Goal: Task Accomplishment & Management: Manage account settings

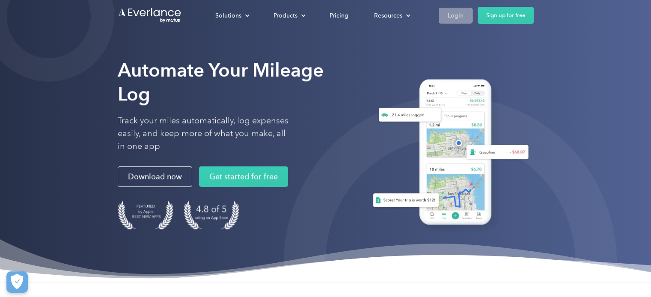
click at [452, 13] on div "Login" at bounding box center [455, 15] width 16 height 11
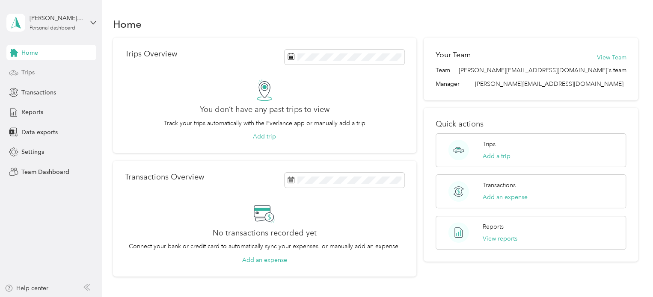
click at [30, 73] on span "Trips" at bounding box center [27, 72] width 13 height 9
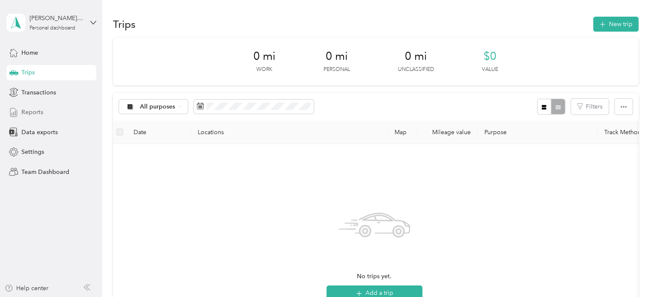
click at [41, 111] on span "Reports" at bounding box center [32, 112] width 22 height 9
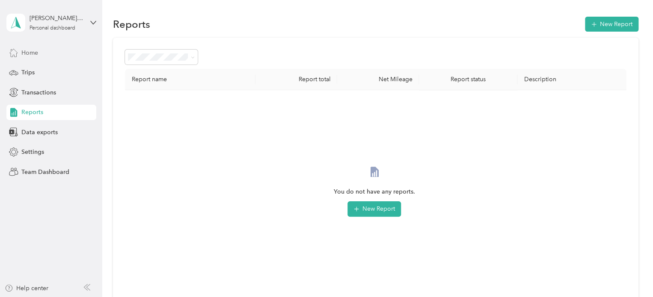
click at [28, 51] on span "Home" at bounding box center [29, 52] width 17 height 9
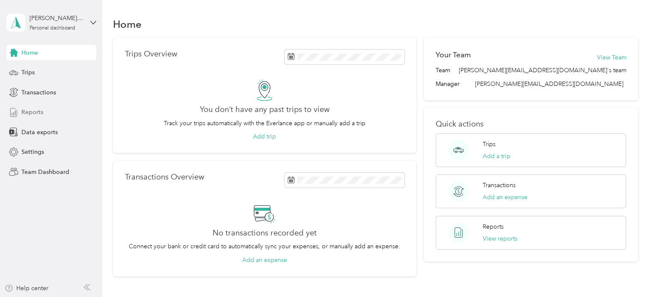
click at [43, 110] on div "Reports" at bounding box center [51, 112] width 90 height 15
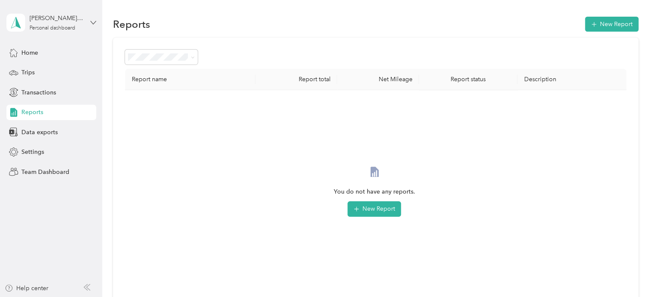
click at [92, 20] on icon at bounding box center [93, 23] width 6 height 6
click at [47, 68] on div "Team dashboard" at bounding box center [37, 70] width 46 height 9
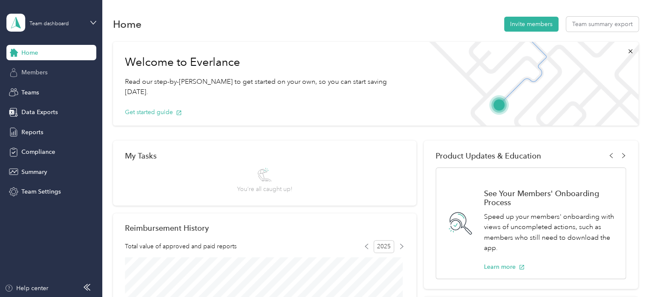
click at [21, 72] on span "Members" at bounding box center [34, 72] width 26 height 9
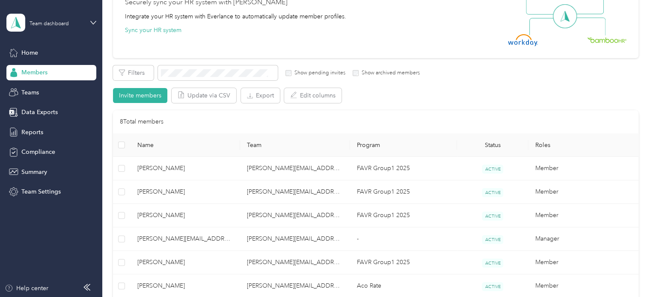
scroll to position [43, 0]
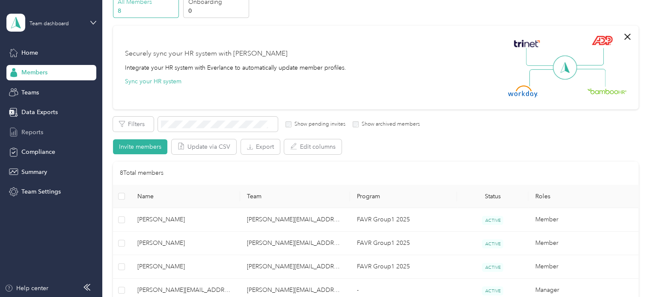
drag, startPoint x: 42, startPoint y: 131, endPoint x: 63, endPoint y: 131, distance: 21.0
click at [43, 131] on div "Reports" at bounding box center [51, 131] width 90 height 15
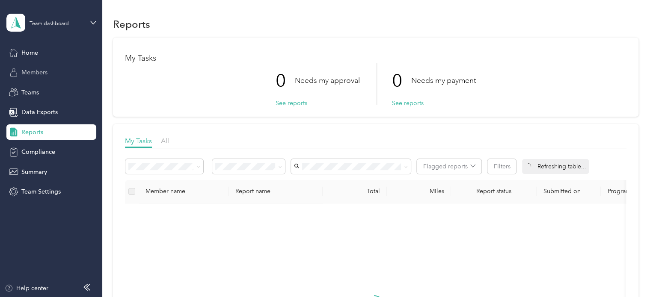
click at [39, 71] on span "Members" at bounding box center [34, 72] width 26 height 9
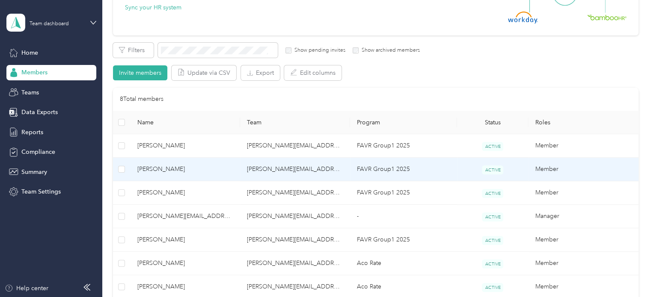
scroll to position [128, 0]
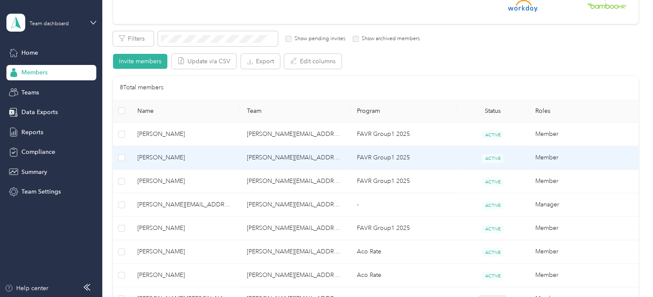
click at [282, 156] on td "rhona.winter@crossmark.com" at bounding box center [295, 158] width 110 height 24
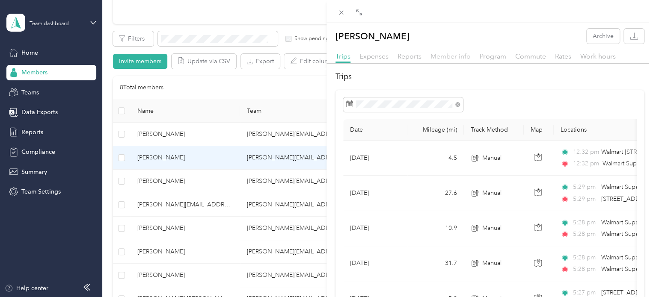
click at [459, 56] on span "Member info" at bounding box center [450, 56] width 40 height 8
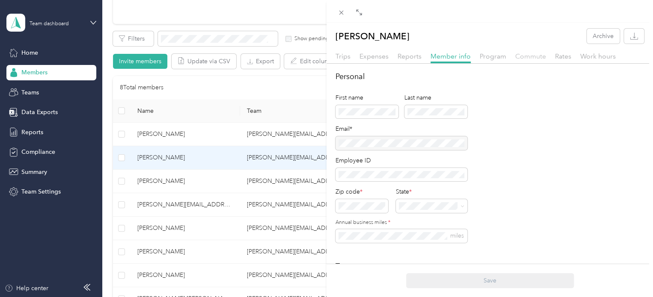
click at [536, 57] on span "Commute" at bounding box center [530, 56] width 31 height 8
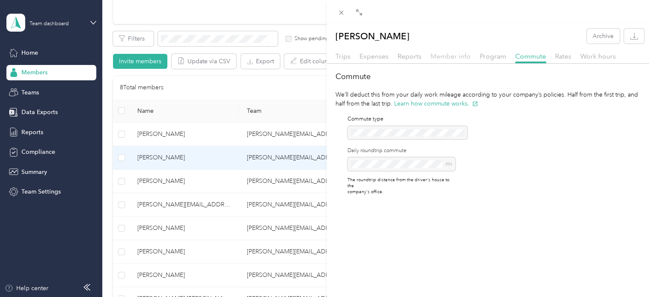
click at [451, 56] on span "Member info" at bounding box center [450, 56] width 40 height 8
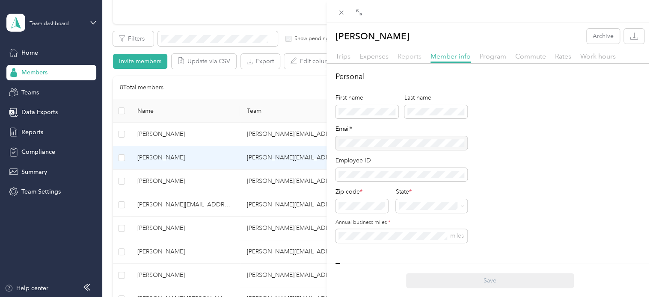
click at [415, 56] on span "Reports" at bounding box center [409, 56] width 24 height 8
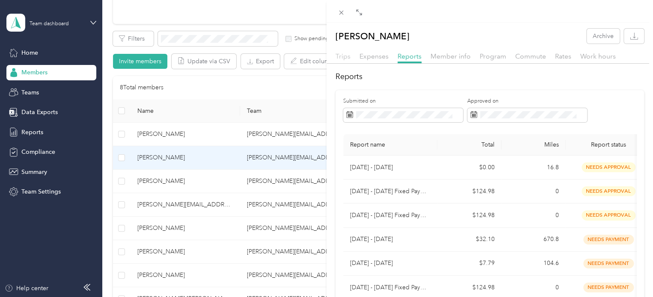
click at [341, 54] on span "Trips" at bounding box center [342, 56] width 15 height 8
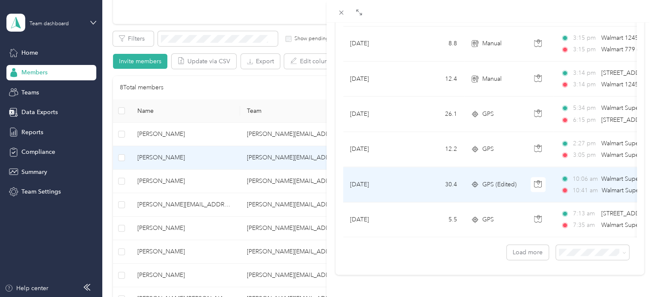
scroll to position [794, 0]
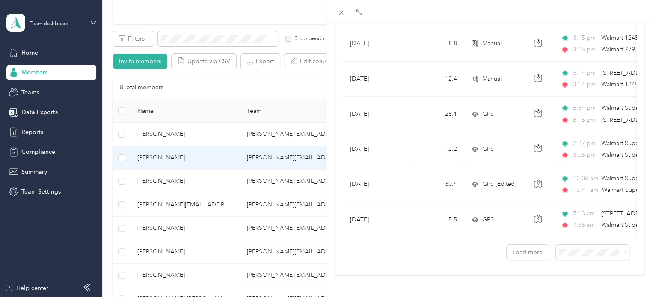
click at [30, 111] on div "Robert S. Kalel Archive Trips Expenses Reports Member info Program Commute Rate…" at bounding box center [326, 148] width 653 height 297
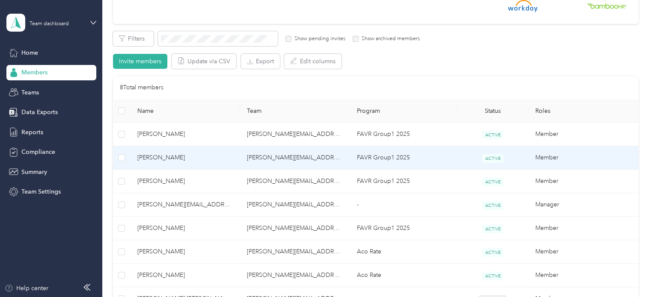
scroll to position [133, 0]
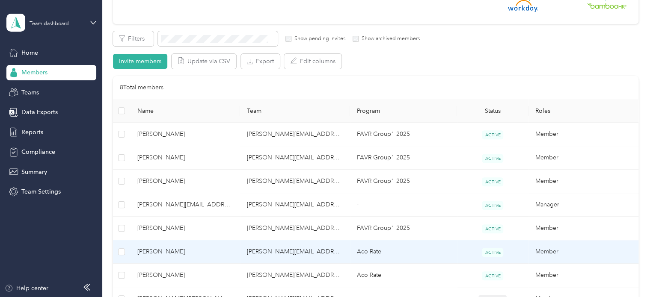
click at [173, 249] on span "Danielle Antoine" at bounding box center [185, 251] width 96 height 9
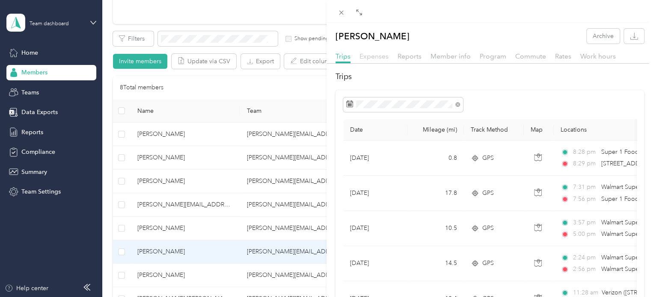
click at [375, 56] on span "Expenses" at bounding box center [373, 56] width 29 height 8
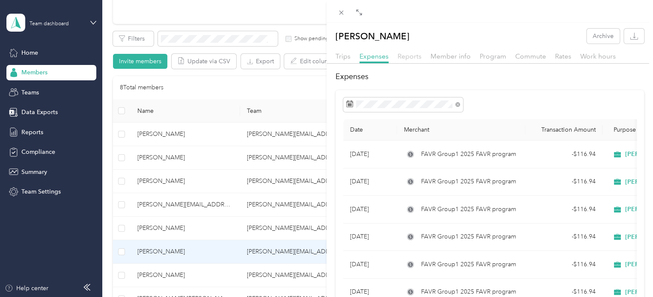
click at [414, 58] on span "Reports" at bounding box center [409, 56] width 24 height 8
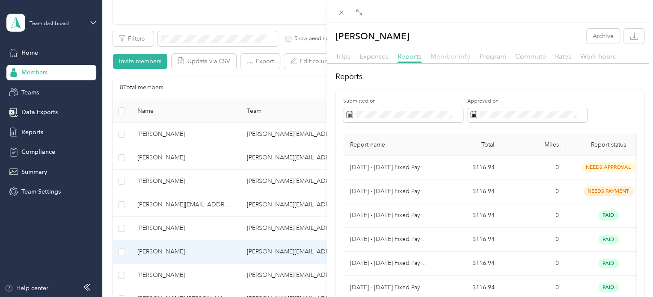
click at [462, 54] on span "Member info" at bounding box center [450, 56] width 40 height 8
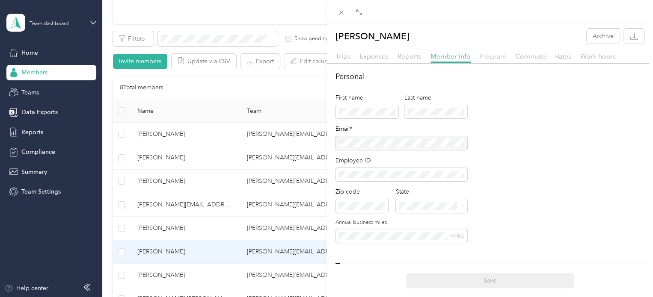
click at [492, 56] on span "Program" at bounding box center [493, 56] width 27 height 8
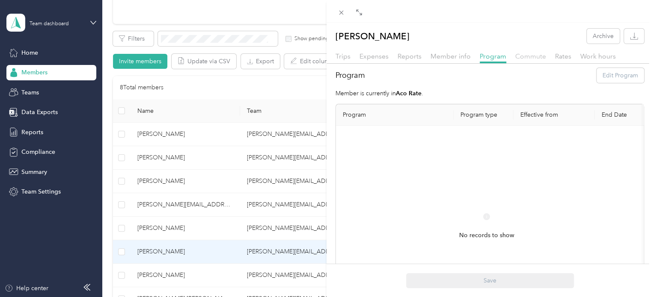
click at [530, 56] on span "Commute" at bounding box center [530, 56] width 31 height 8
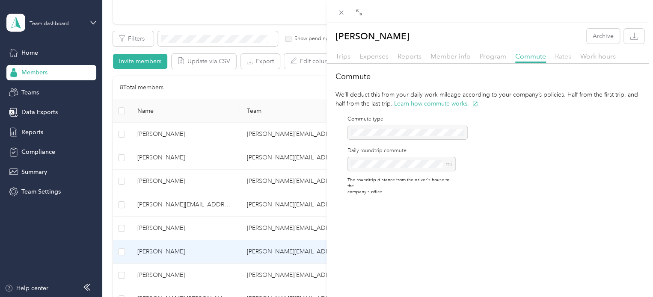
click at [568, 56] on span "Rates" at bounding box center [563, 56] width 16 height 8
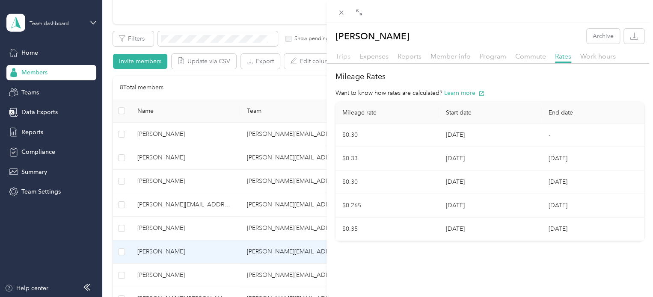
click at [344, 58] on span "Trips" at bounding box center [342, 56] width 15 height 8
